Goal: Task Accomplishment & Management: Use online tool/utility

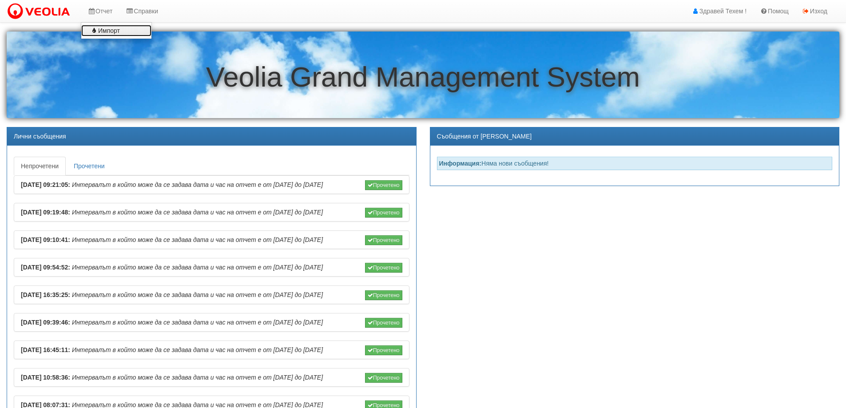
click at [111, 31] on link "Импорт" at bounding box center [116, 31] width 70 height 12
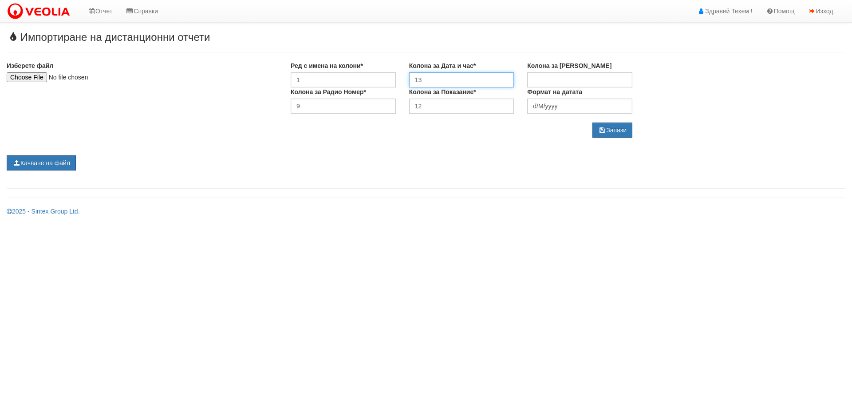
click at [436, 78] on input "13" at bounding box center [461, 79] width 105 height 15
type input "10"
drag, startPoint x: 313, startPoint y: 103, endPoint x: 282, endPoint y: 106, distance: 30.7
click at [282, 106] on div "Изберете файл Ред с имена на колони* 1 Колона за Дата и час* 10 Колона за Серие…" at bounding box center [426, 99] width 852 height 76
type input "8"
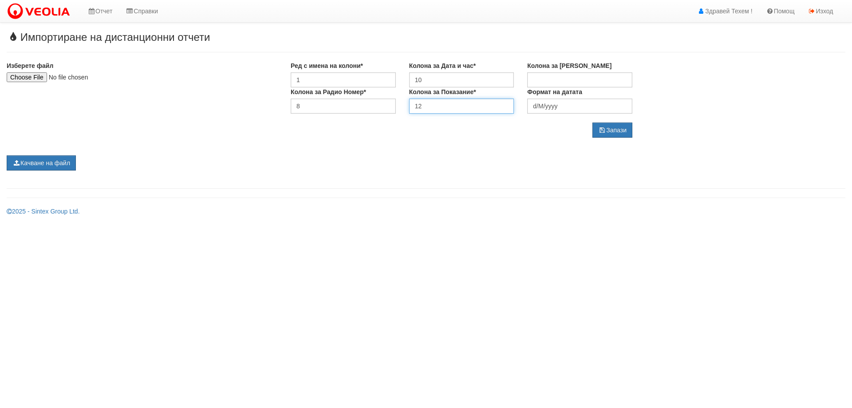
drag, startPoint x: 428, startPoint y: 101, endPoint x: 403, endPoint y: 103, distance: 25.4
click at [403, 103] on div "Колона за Показание* 12" at bounding box center [462, 100] width 119 height 26
type input "9"
click at [625, 130] on button "Запази" at bounding box center [613, 130] width 40 height 15
click at [609, 129] on button "Запази" at bounding box center [613, 130] width 40 height 15
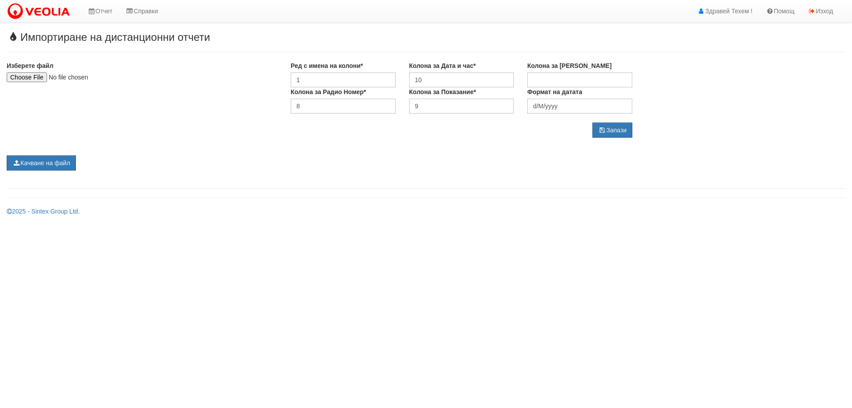
type input "C:\fakepath\Techem-09.2025.xlsx"
click at [55, 164] on button "Качване на файл" at bounding box center [41, 162] width 69 height 15
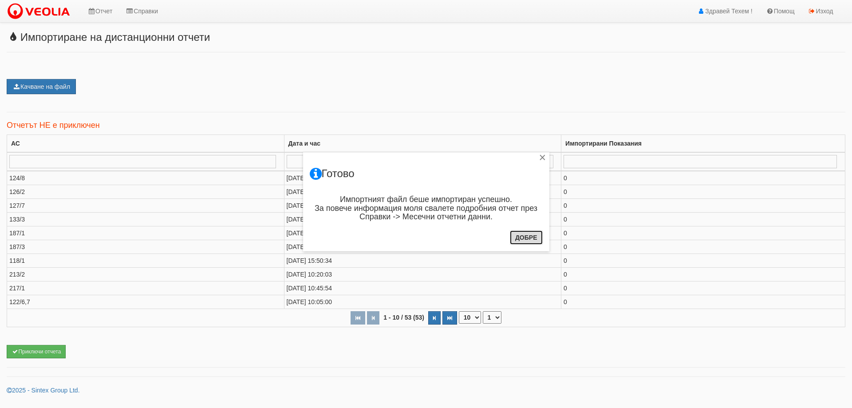
click at [525, 237] on button "Добре" at bounding box center [526, 237] width 33 height 14
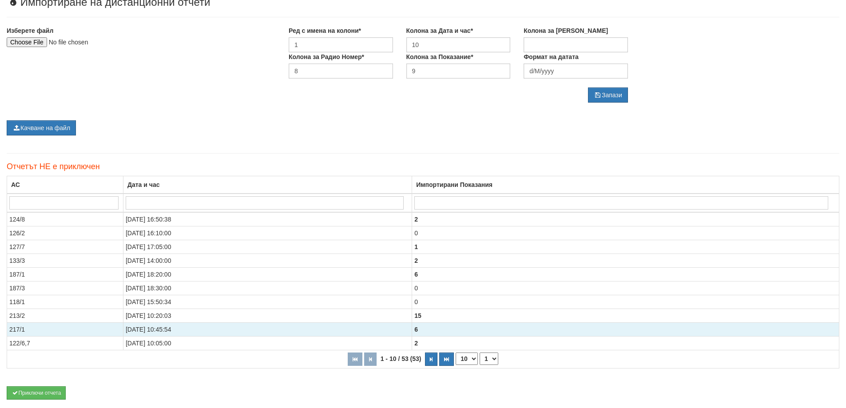
scroll to position [70, 0]
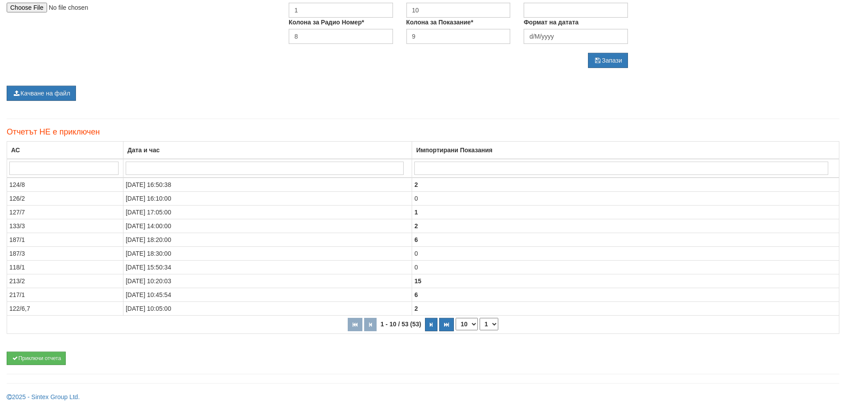
click at [459, 324] on select "10 20 30 40" at bounding box center [466, 324] width 22 height 12
select select "40"
click at [455, 330] on select "10 20 30 40" at bounding box center [466, 324] width 22 height 12
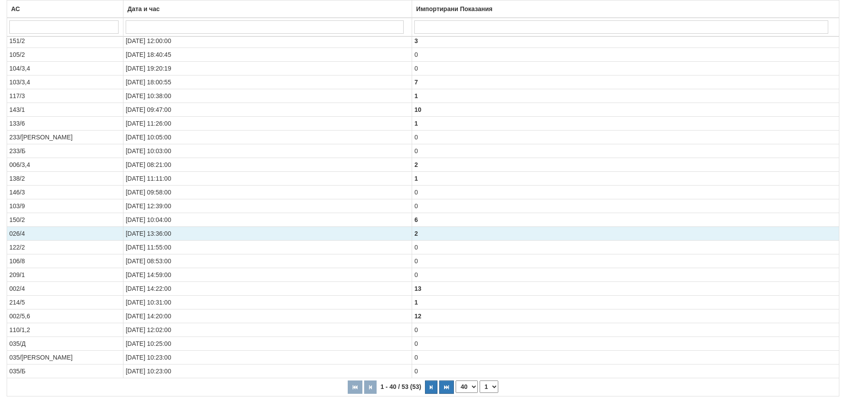
scroll to position [483, 0]
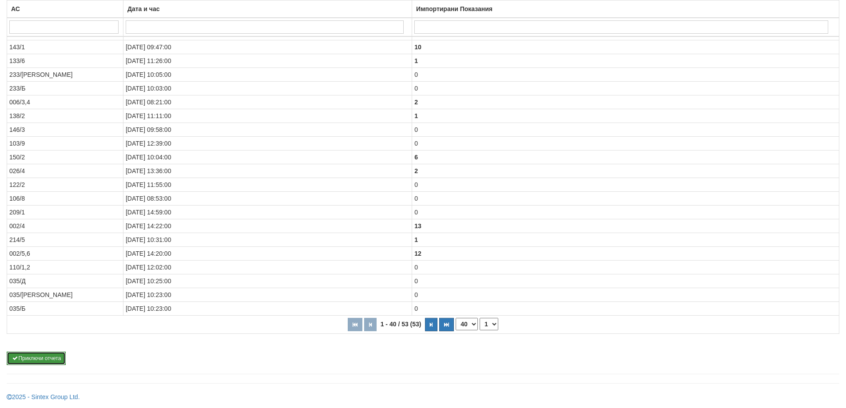
click at [48, 357] on button "Приключи отчета" at bounding box center [36, 358] width 59 height 13
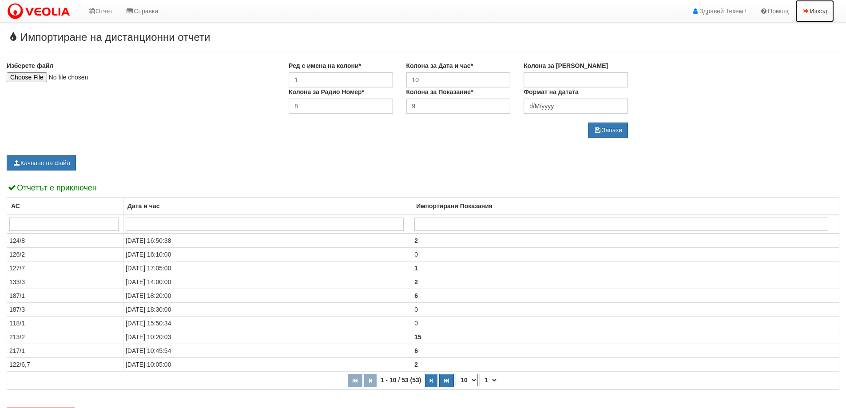
click at [818, 11] on link "Изход" at bounding box center [814, 11] width 39 height 22
